Goal: Find specific page/section: Find specific page/section

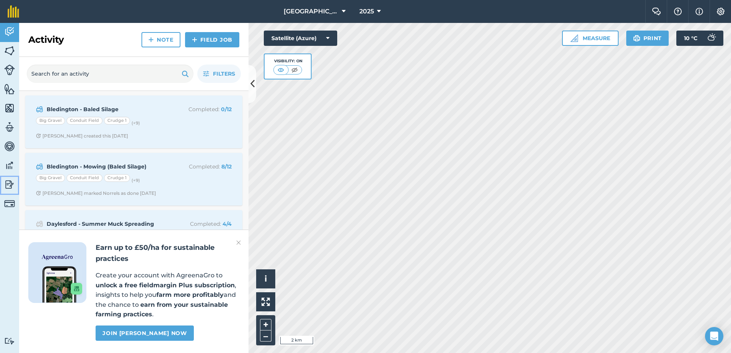
click at [13, 184] on img at bounding box center [9, 184] width 11 height 11
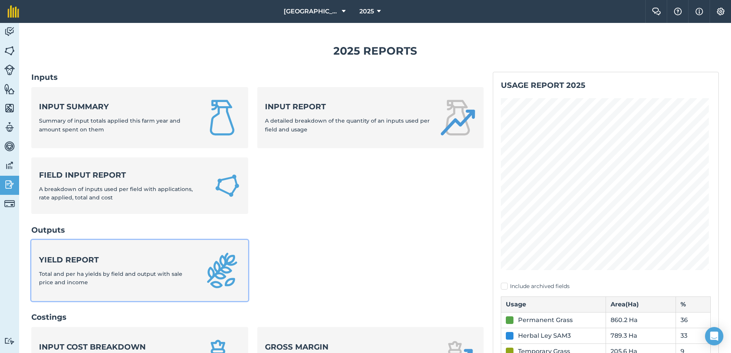
click at [97, 278] on div "Yield report Total and per ha yields by field and output with sale price and in…" at bounding box center [117, 271] width 156 height 33
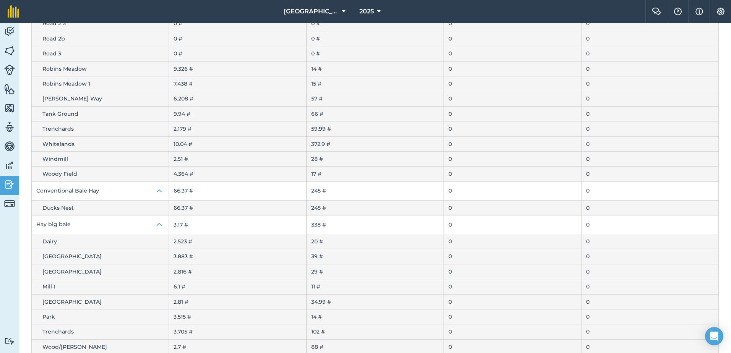
scroll to position [942, 0]
